Goal: Information Seeking & Learning: Learn about a topic

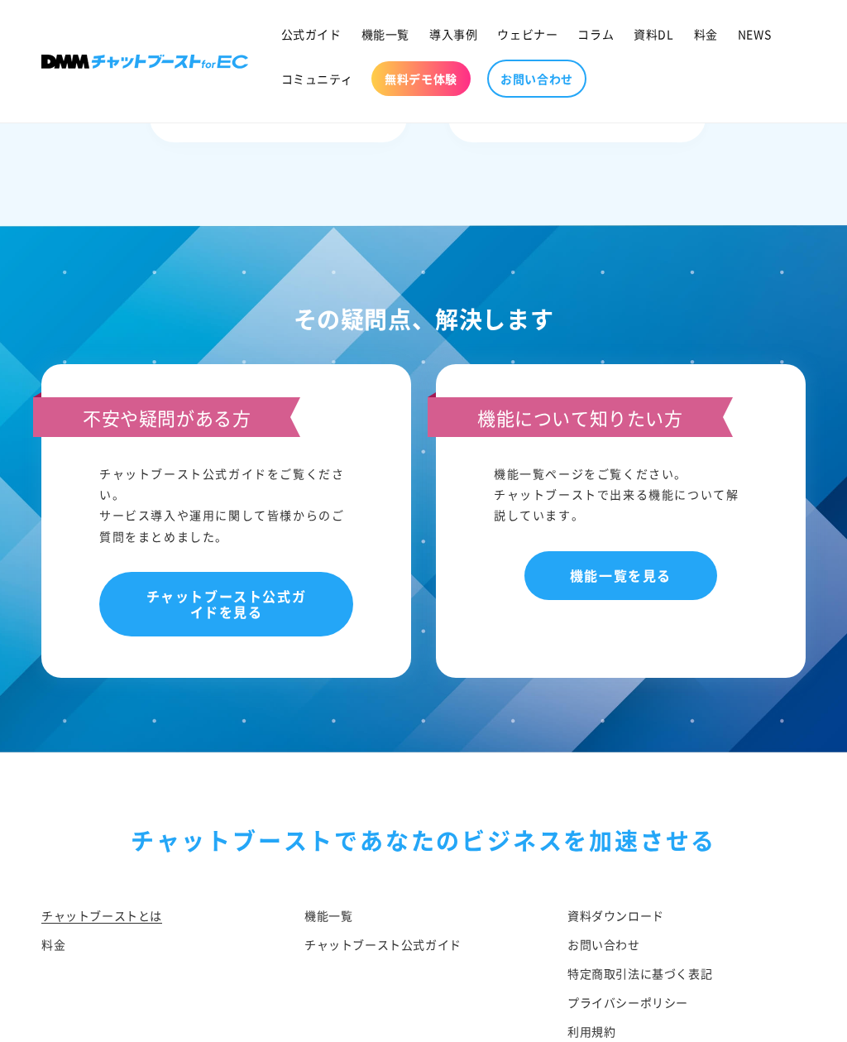
scroll to position [8299, 0]
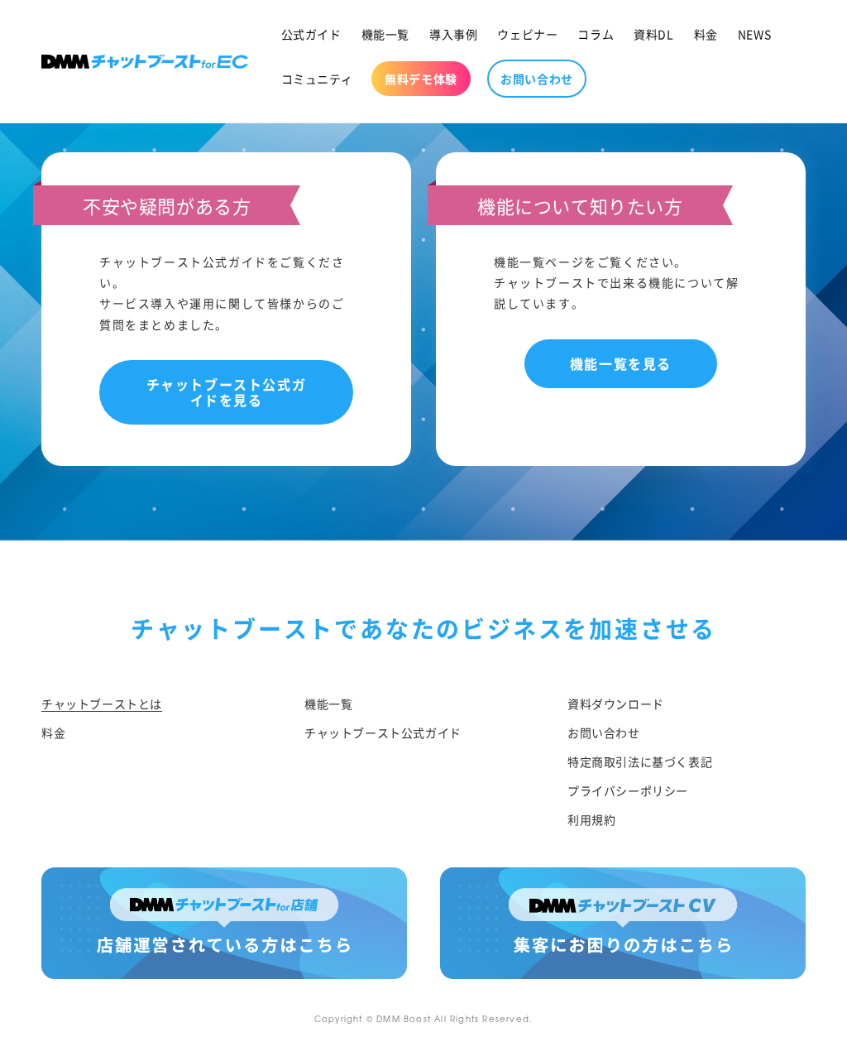
click at [70, 724] on div "チャットブーストで あなたのビジネスを加速させる チャットブーストとは 料金 機能一覧 チャットブースト公式ガイド 資料ダウンロード お問い合わせ 特定商取引…" at bounding box center [423, 704] width 847 height 326
click at [62, 718] on link "チャットブーストとは" at bounding box center [101, 705] width 121 height 25
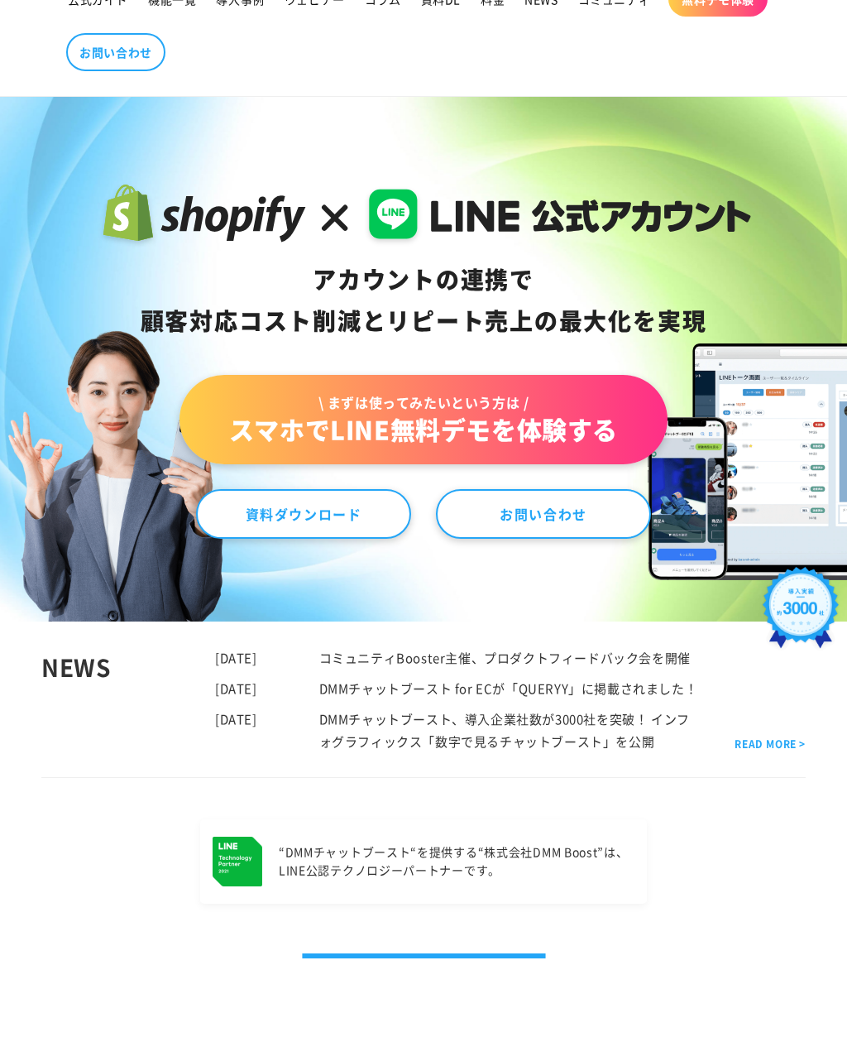
scroll to position [264, 0]
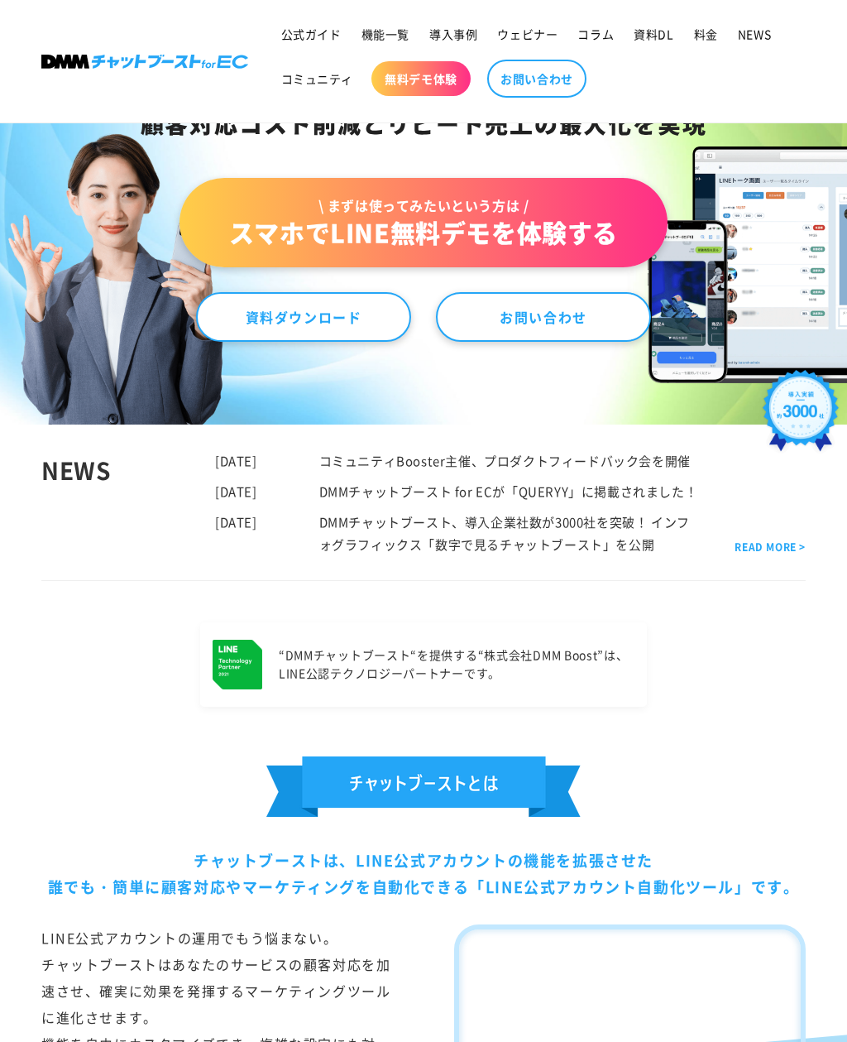
click at [417, 452] on link "コミュニティBooster主催、プロダクトフィードバック会を開催" at bounding box center [505, 460] width 372 height 17
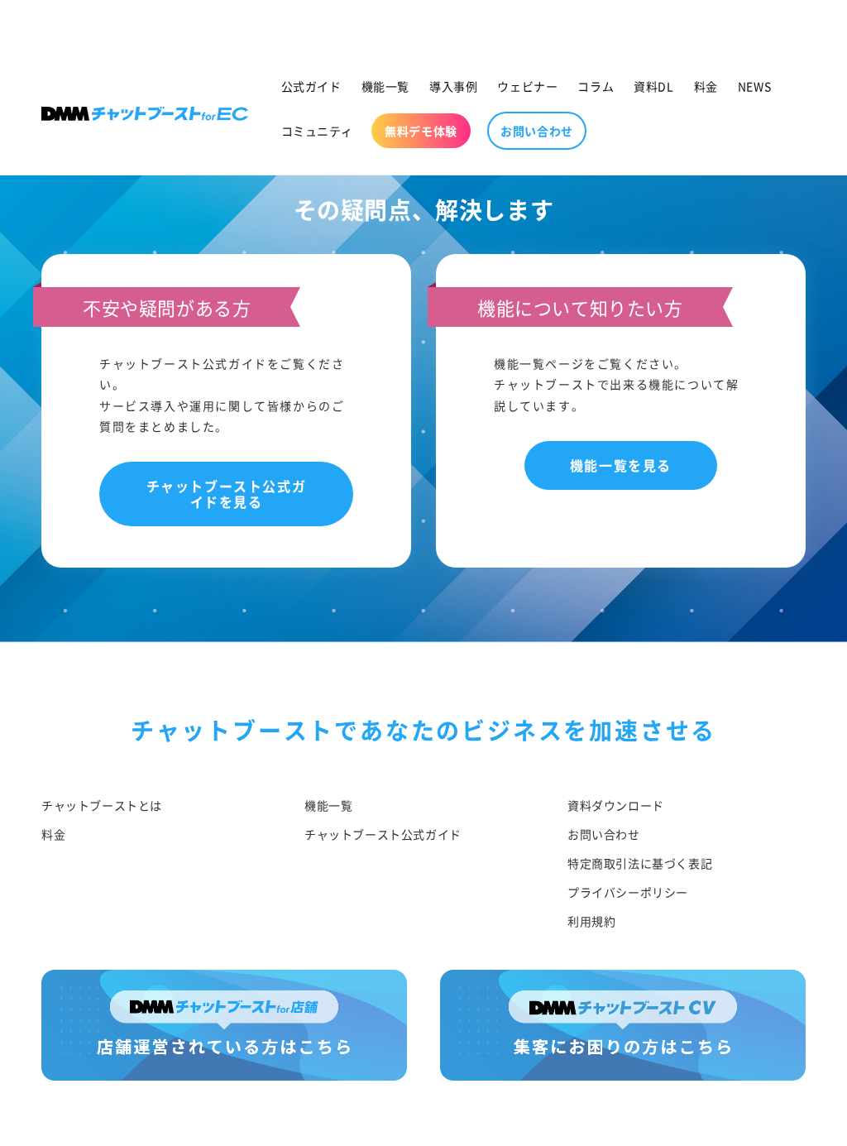
scroll to position [4090, 0]
